Goal: Information Seeking & Learning: Learn about a topic

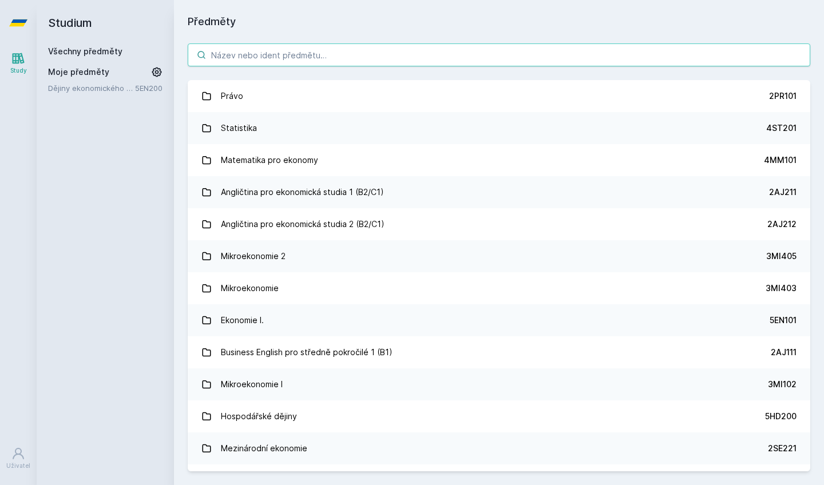
click at [325, 54] on input "search" at bounding box center [499, 54] width 622 height 23
type input "š"
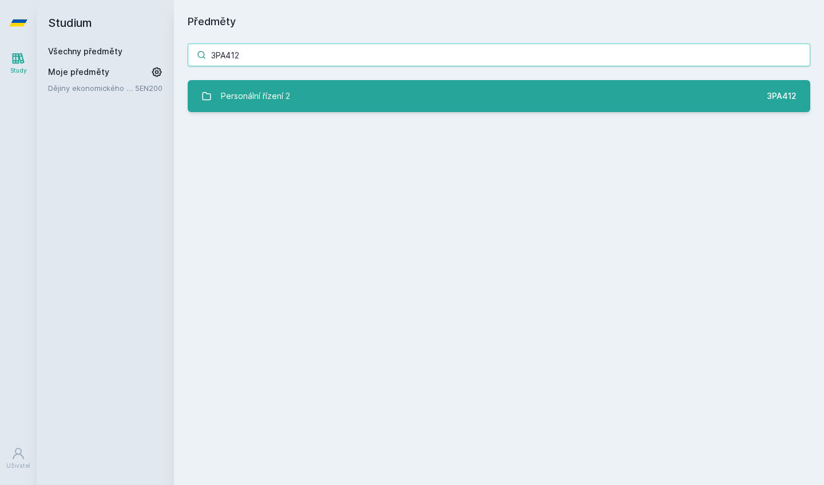
type input "3PA412"
click at [337, 91] on link "Personální řízení 2 3PA412" at bounding box center [499, 96] width 622 height 32
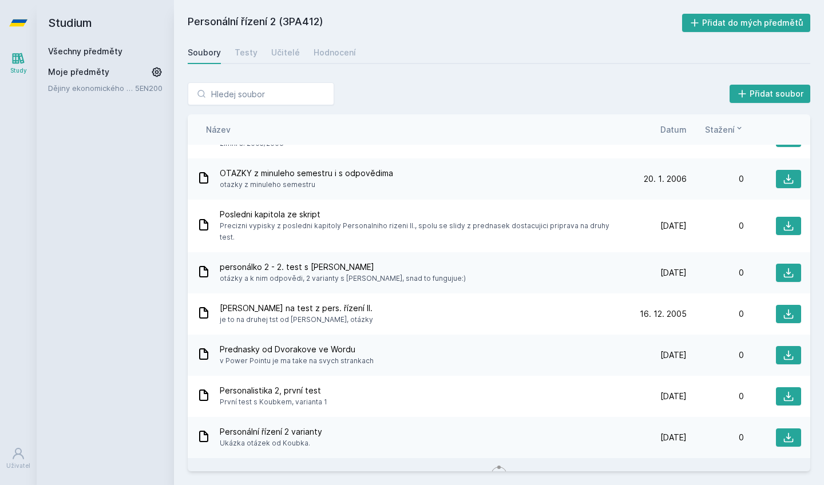
scroll to position [3744, 0]
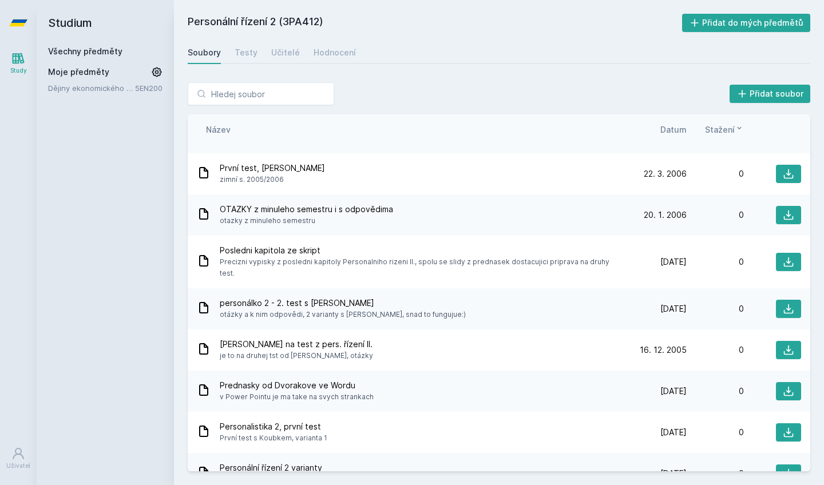
click at [682, 128] on span "Datum" at bounding box center [673, 130] width 26 height 12
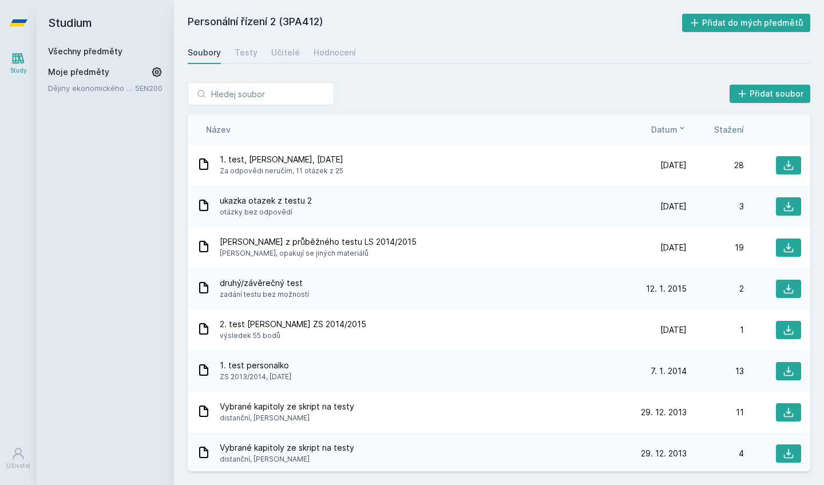
scroll to position [0, 0]
click at [249, 56] on div "Testy" at bounding box center [246, 52] width 23 height 11
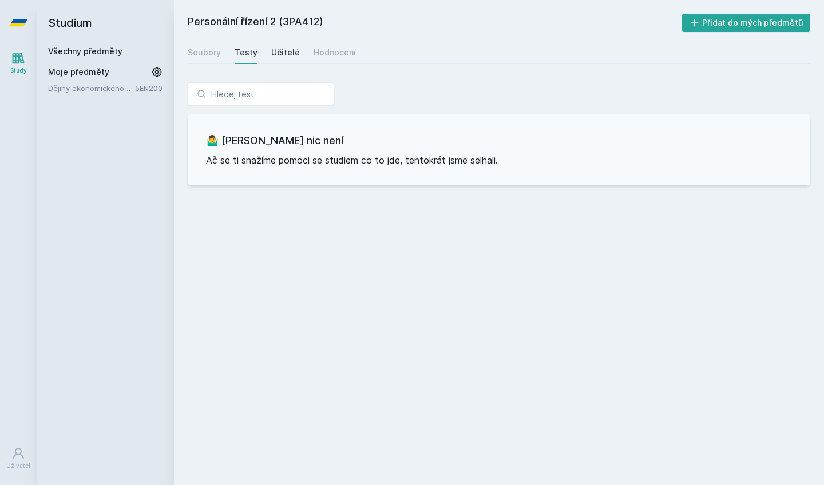
click at [287, 52] on div "Učitelé" at bounding box center [285, 52] width 29 height 11
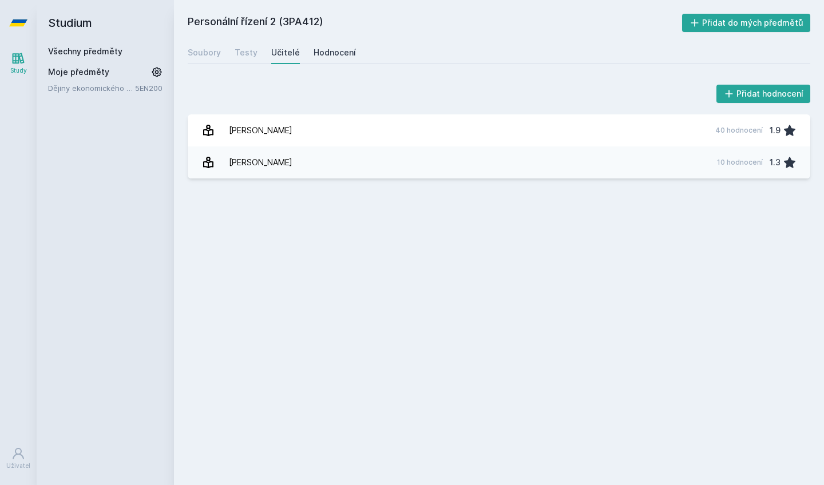
click at [330, 54] on div "Hodnocení" at bounding box center [335, 52] width 42 height 11
